Goal: Obtain resource: Obtain resource

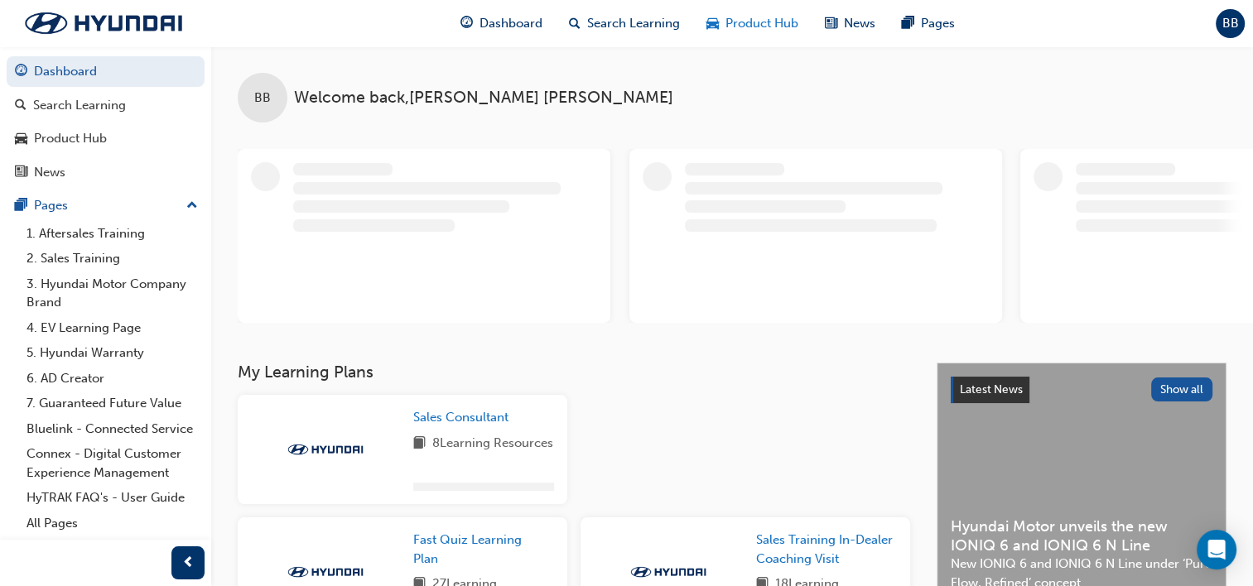
click at [764, 15] on span "Product Hub" at bounding box center [762, 23] width 73 height 19
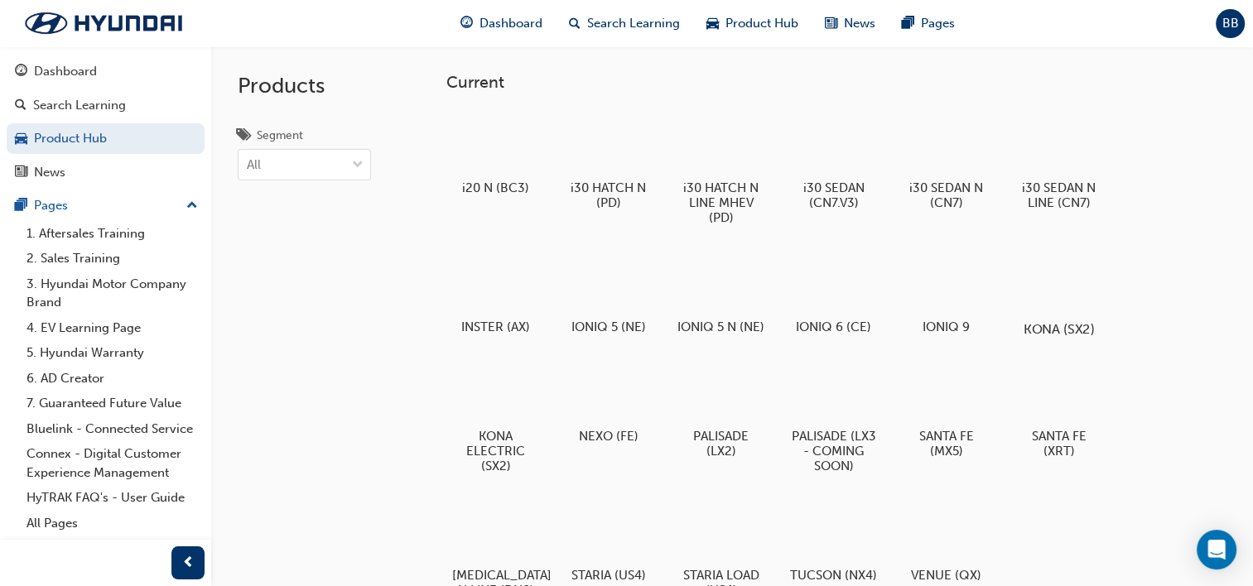
click at [1090, 293] on div at bounding box center [1059, 281] width 92 height 66
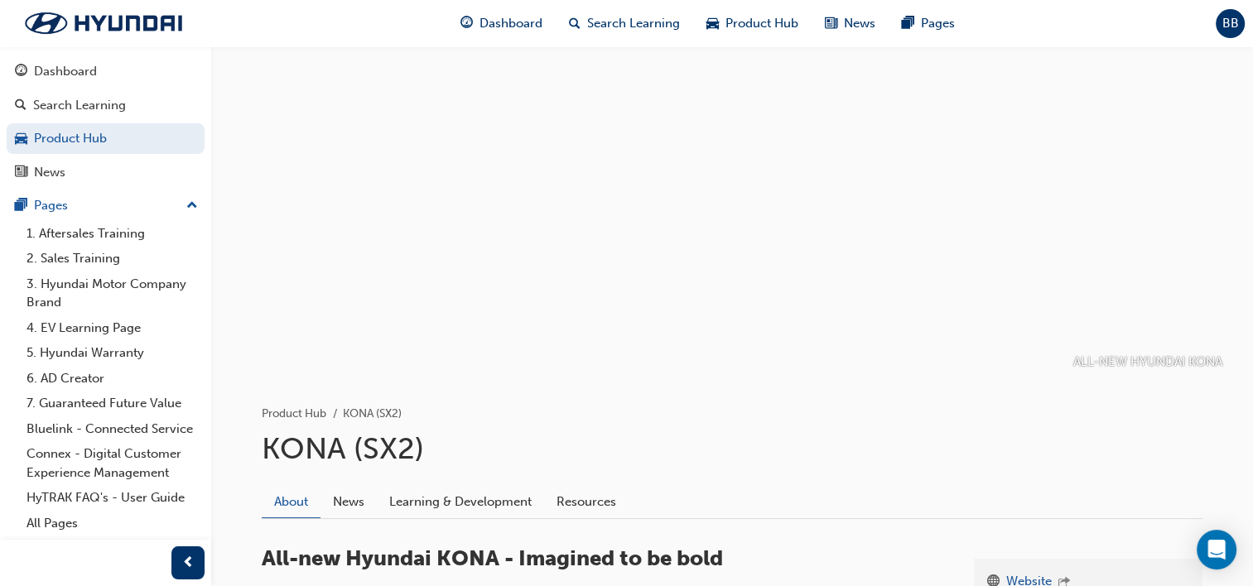
scroll to position [351, 0]
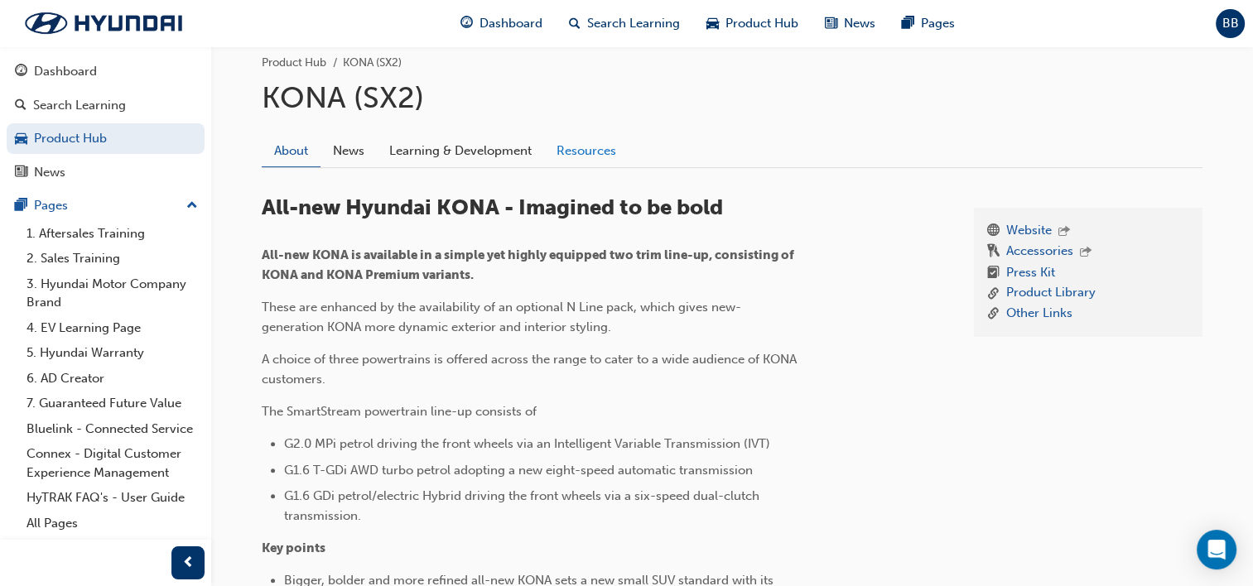
click at [584, 145] on link "Resources" at bounding box center [586, 150] width 84 height 31
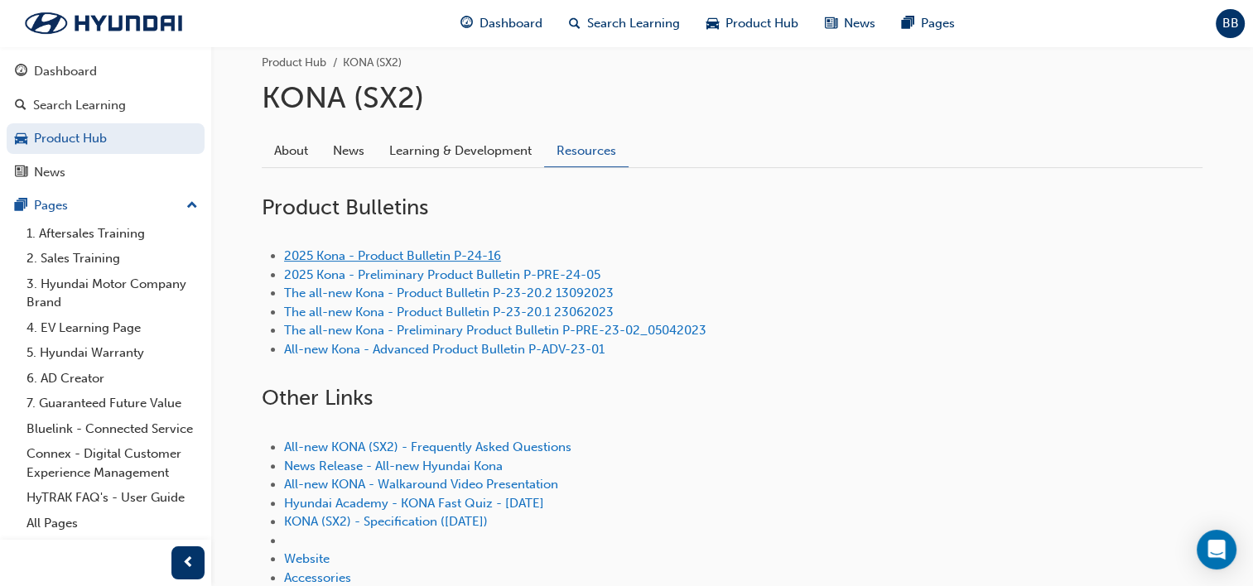
click at [446, 256] on link "2025 Kona - Product Bulletin P-24-16" at bounding box center [392, 255] width 217 height 15
